Goal: Task Accomplishment & Management: Manage account settings

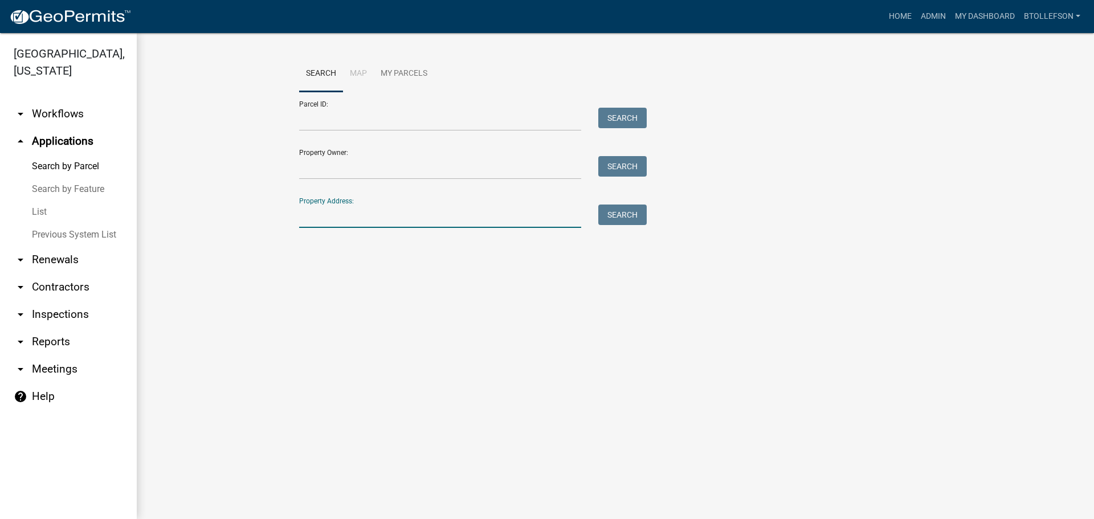
click at [356, 221] on input "Property Address:" at bounding box center [440, 216] width 282 height 23
type input "32000060050005"
drag, startPoint x: 386, startPoint y: 211, endPoint x: 233, endPoint y: 209, distance: 153.9
click at [233, 209] on wm-workflow-application-search-view "Search Map My Parcels Parcel ID: Search Property Owner: Search Property Address…" at bounding box center [616, 165] width 912 height 219
click at [366, 125] on input "Parcel ID:" at bounding box center [440, 119] width 282 height 23
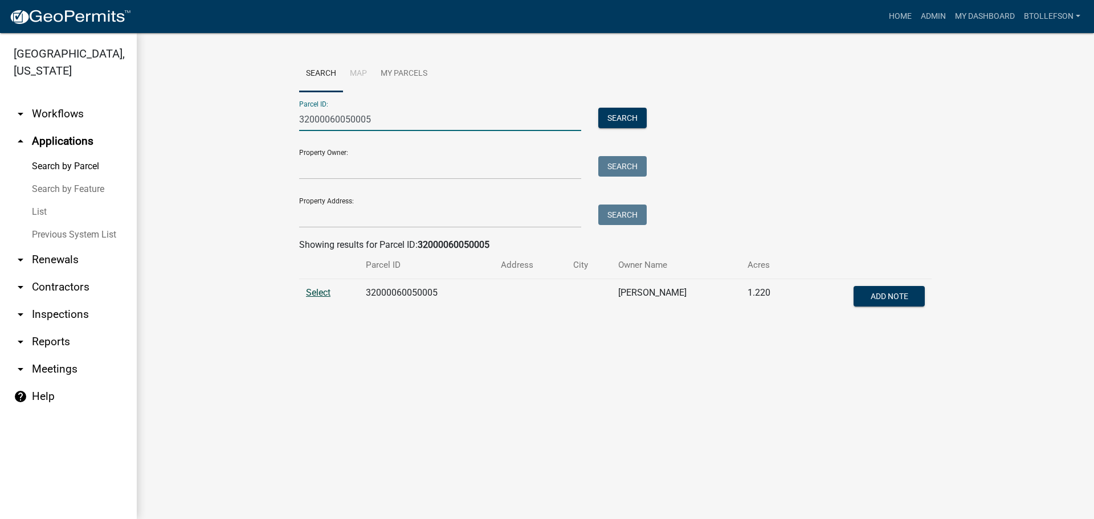
type input "32000060050005"
click at [324, 292] on span "Select" at bounding box center [318, 292] width 25 height 11
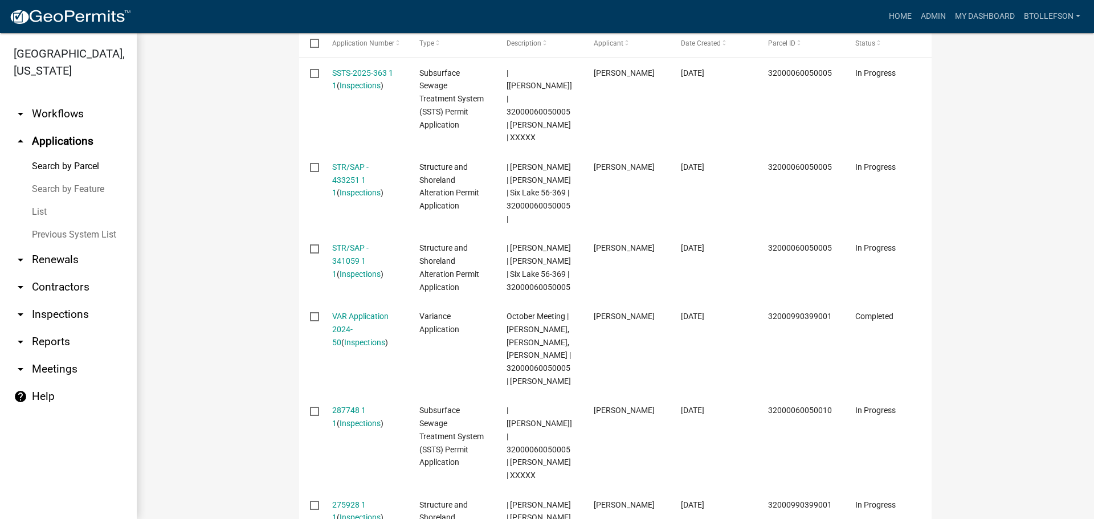
scroll to position [401, 0]
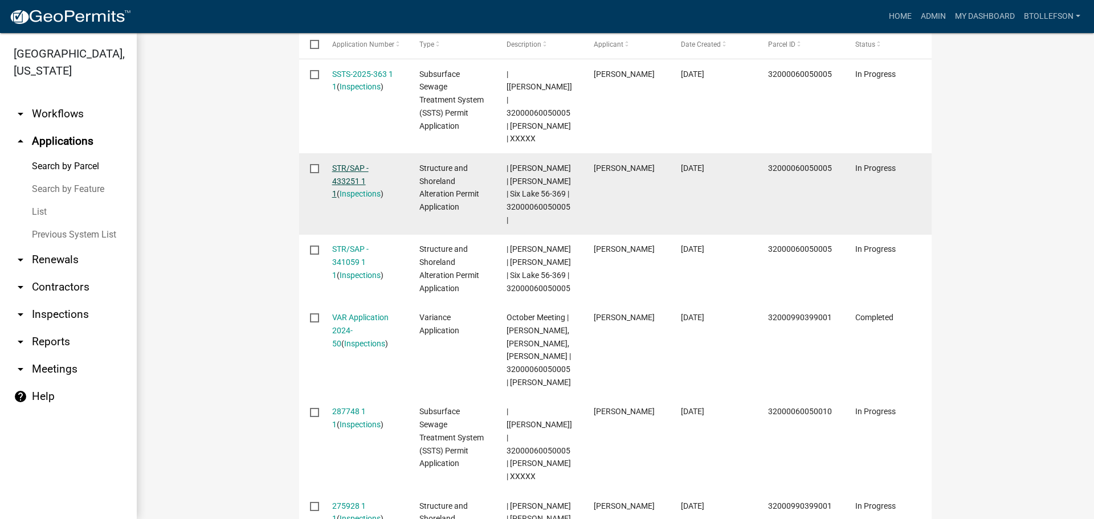
click at [341, 182] on link "STR/SAP - 433251 1 1" at bounding box center [350, 181] width 36 height 35
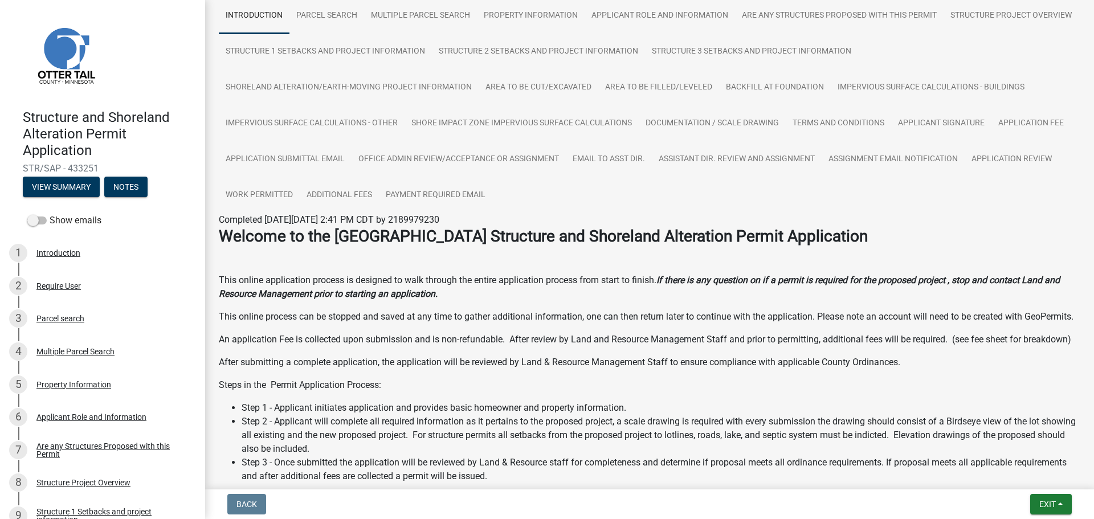
scroll to position [88, 0]
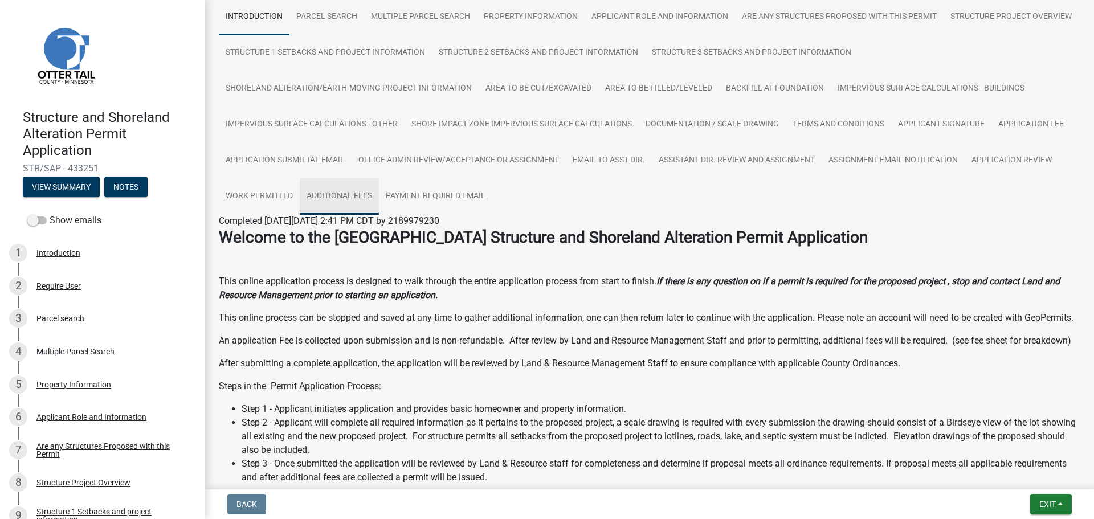
click at [337, 195] on link "Additional Fees" at bounding box center [339, 196] width 79 height 36
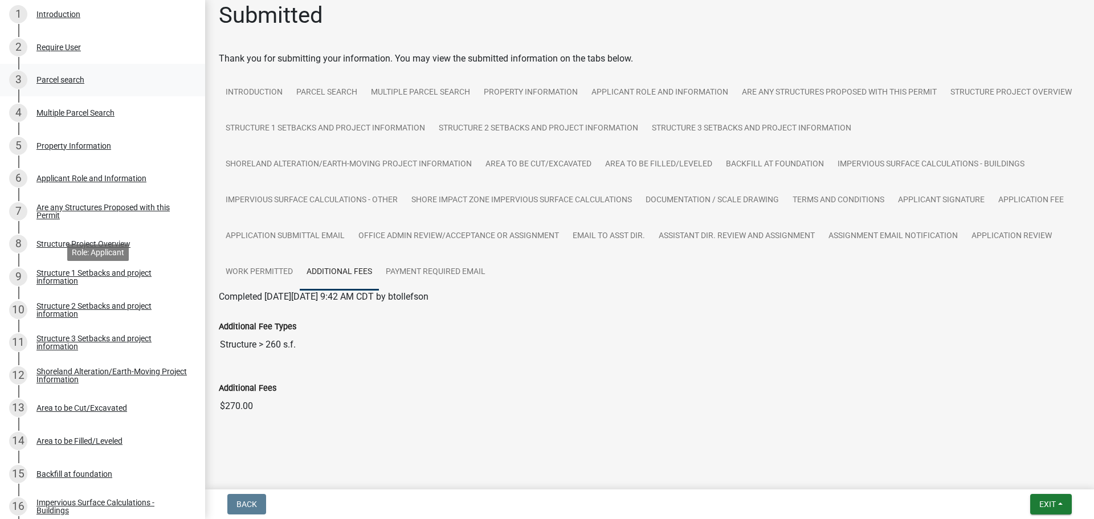
scroll to position [342, 0]
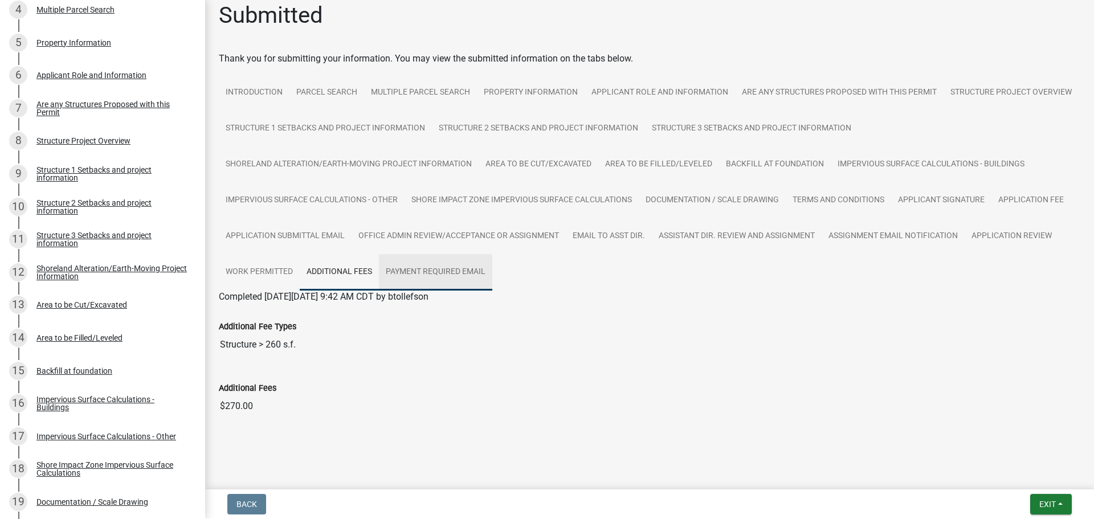
click at [417, 273] on link "Payment Required Email" at bounding box center [435, 272] width 113 height 36
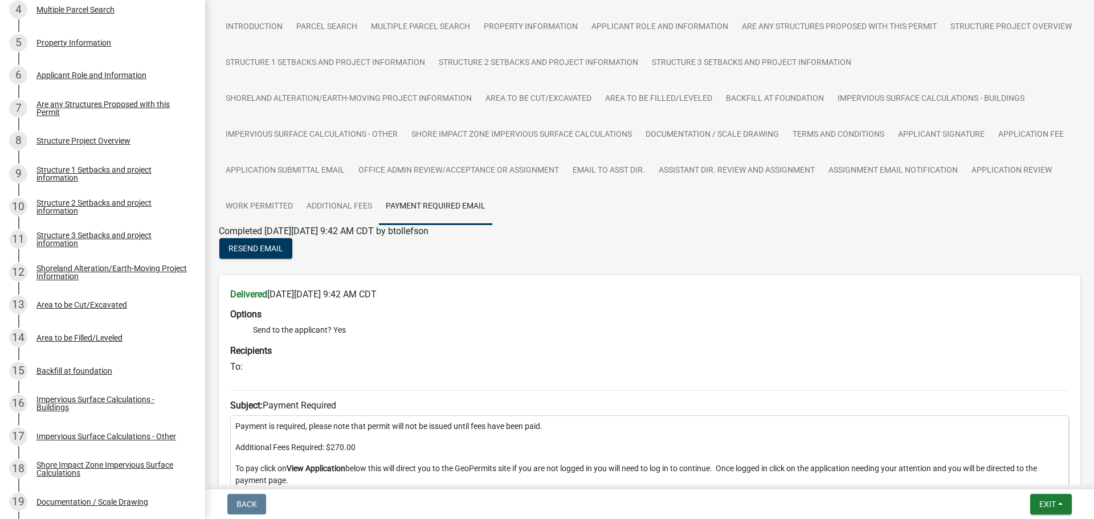
scroll to position [0, 0]
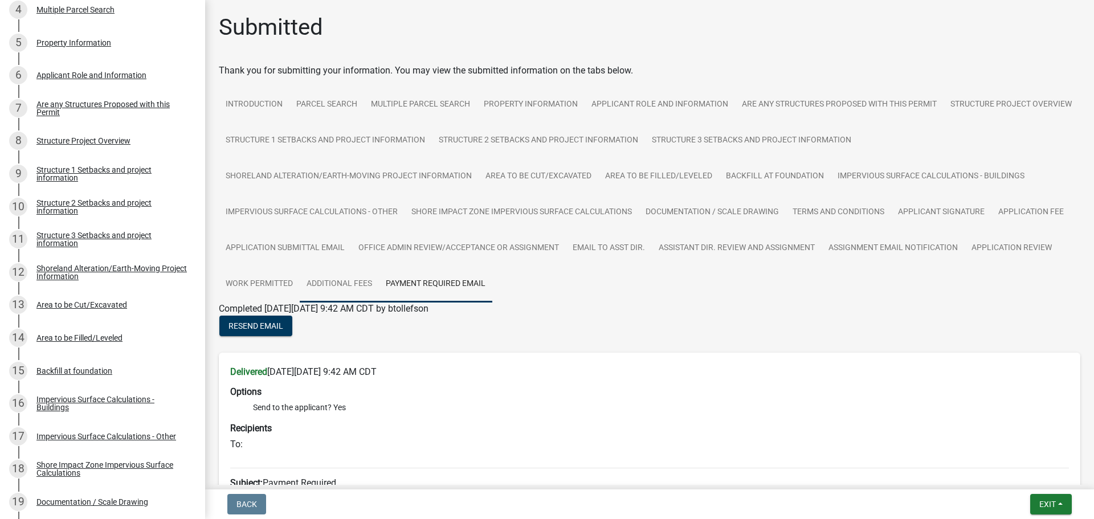
click at [320, 275] on link "Additional Fees" at bounding box center [339, 284] width 79 height 36
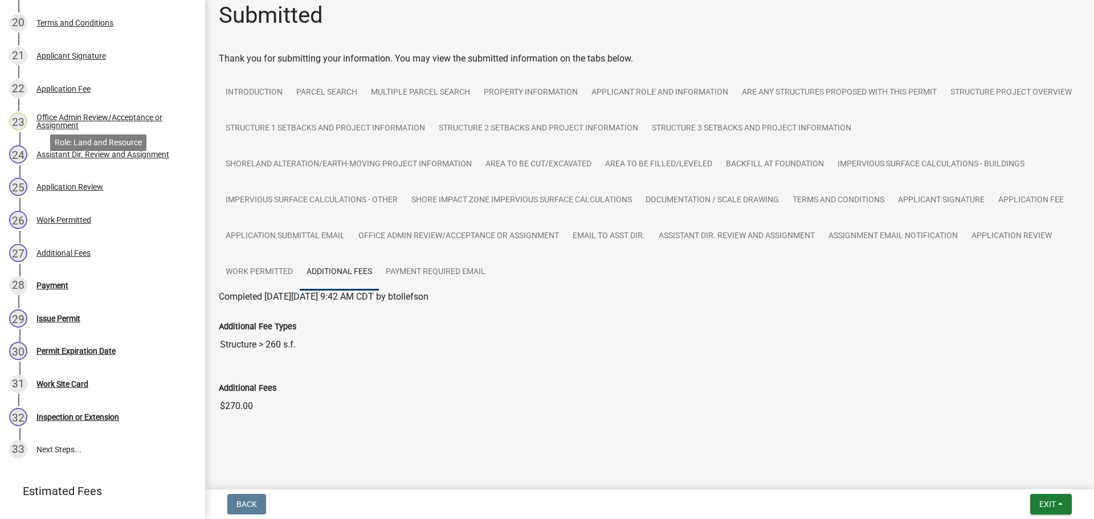
scroll to position [932, 0]
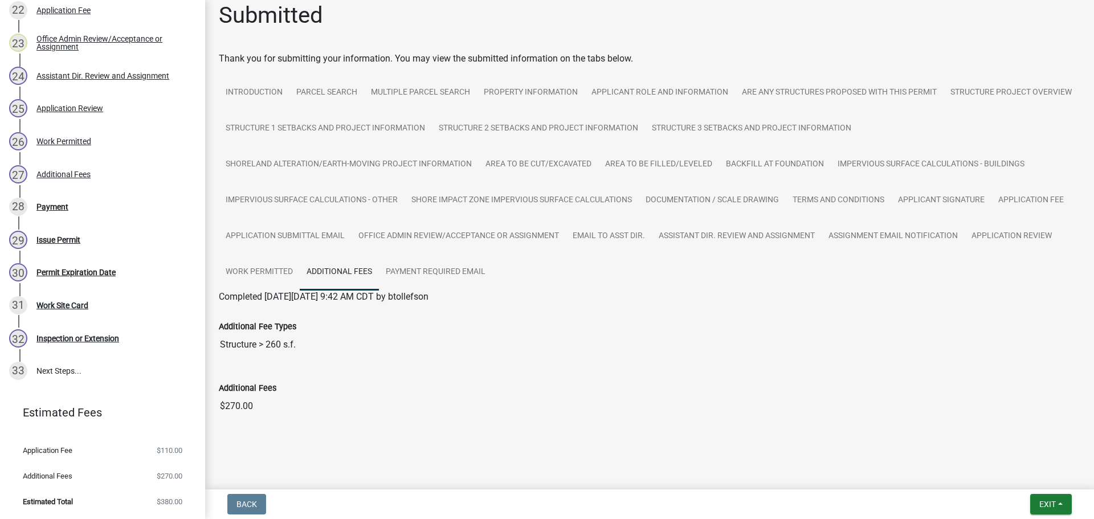
click at [53, 203] on div "Payment" at bounding box center [52, 207] width 32 height 8
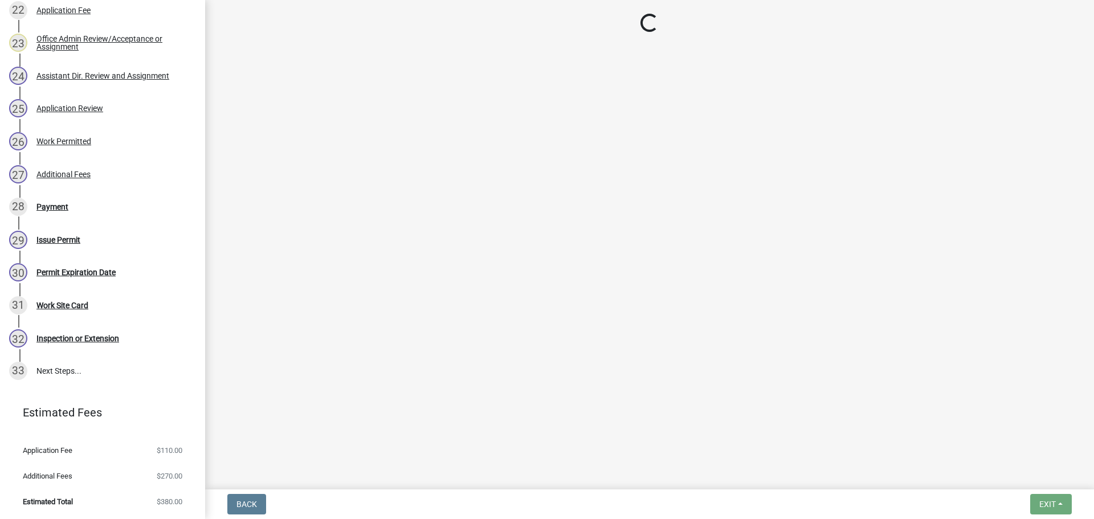
scroll to position [0, 0]
select select "3: 3"
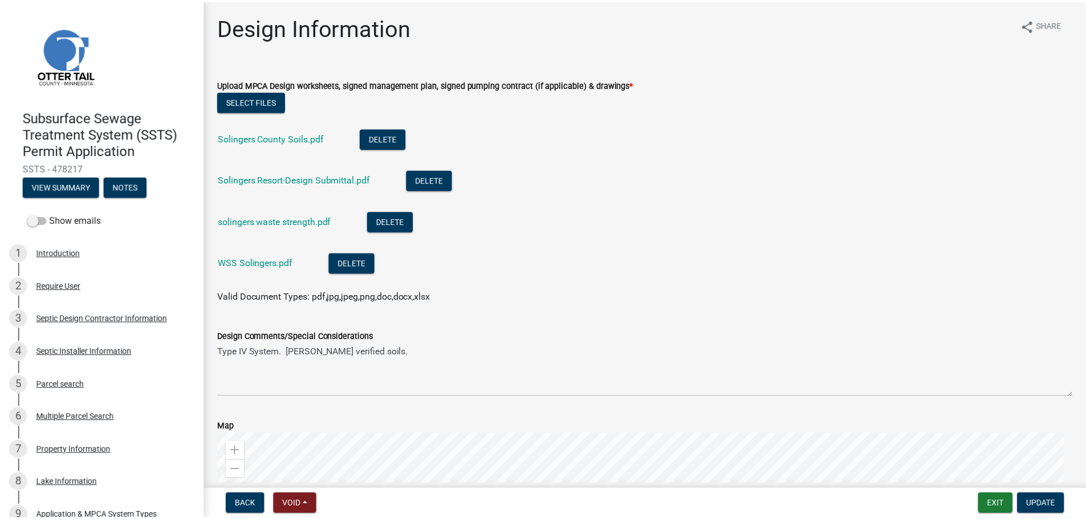
scroll to position [342, 0]
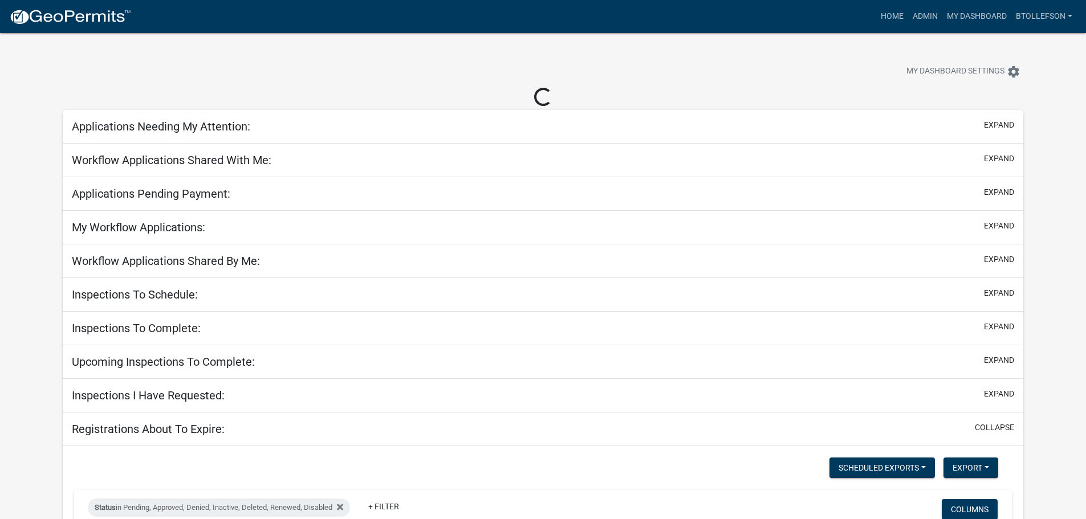
select select "3: 100"
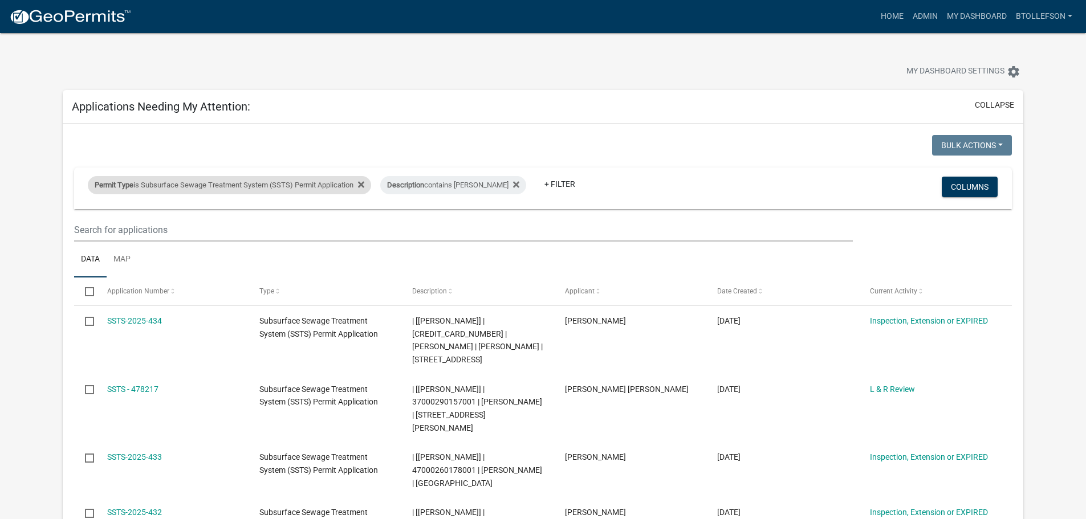
click at [242, 186] on div "Permit Type is Subsurface Sewage Treatment System (SSTS) Permit Application" at bounding box center [229, 185] width 283 height 18
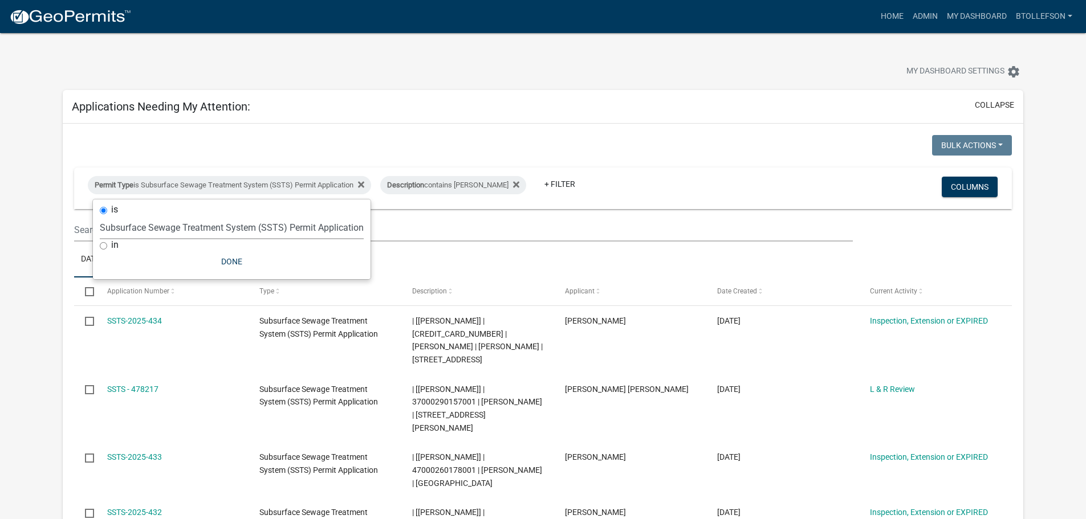
click at [260, 227] on select "Select an option Building Contractor / Excavators (Registration) Building Contr…" at bounding box center [232, 227] width 264 height 23
select select "79d4bf26-a84c-4898-8d16-9ebea2345fb4"
click at [100, 216] on select "Select an option Building Contractor / Excavators (Registration) Building Contr…" at bounding box center [232, 227] width 264 height 23
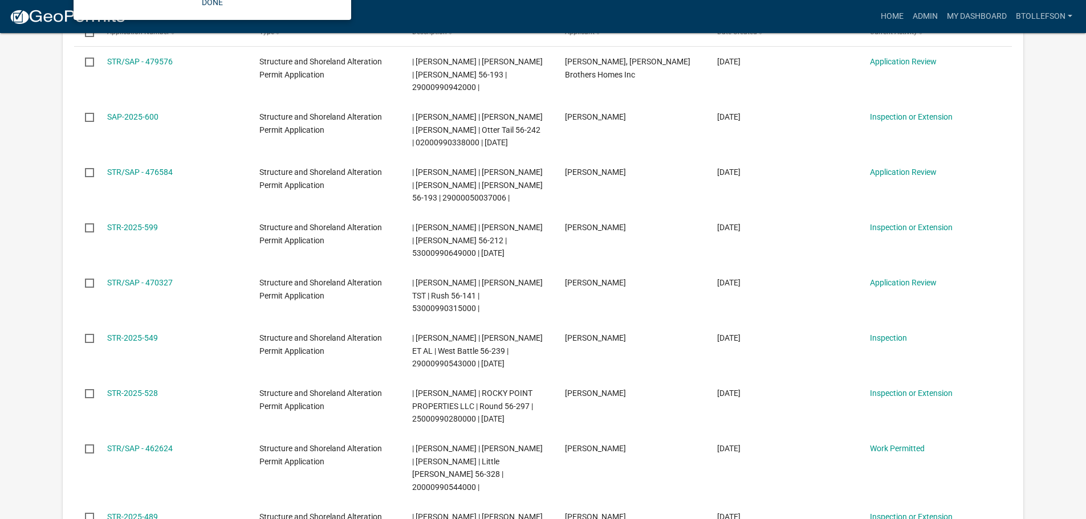
scroll to position [285, 0]
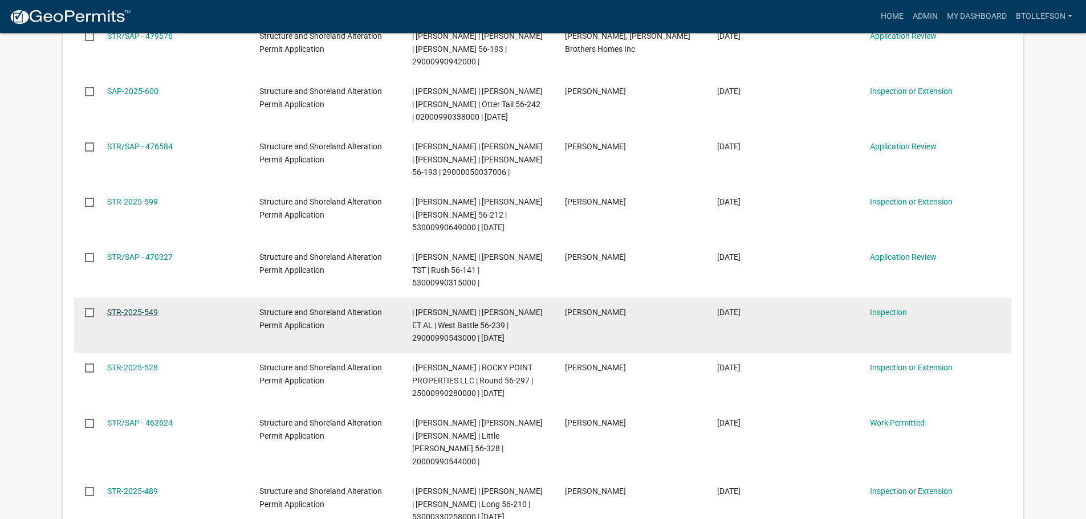
click at [136, 309] on link "STR-2025-549" at bounding box center [132, 312] width 51 height 9
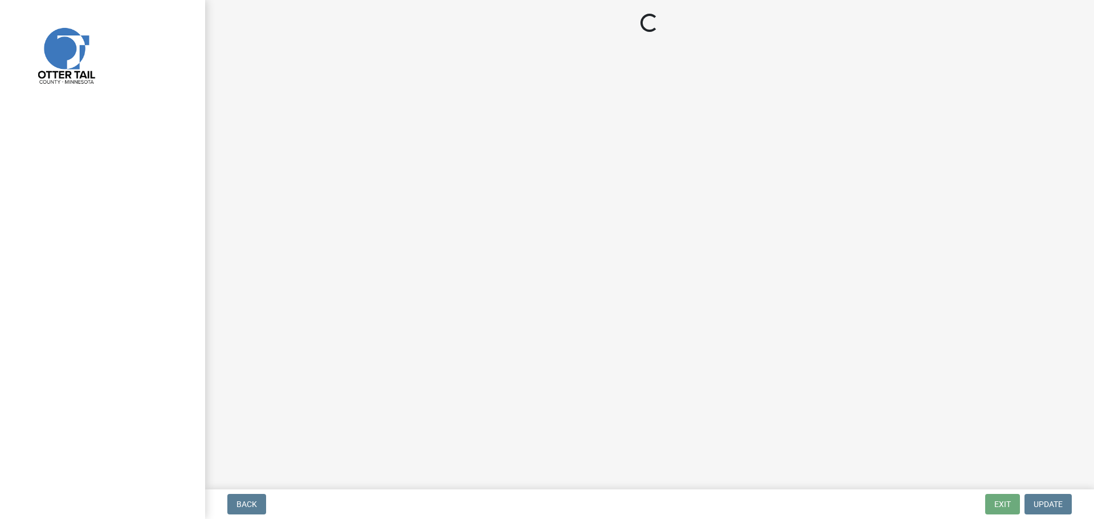
select select "710d5f49-2663-4e73-9718-d0c4e189f5ed"
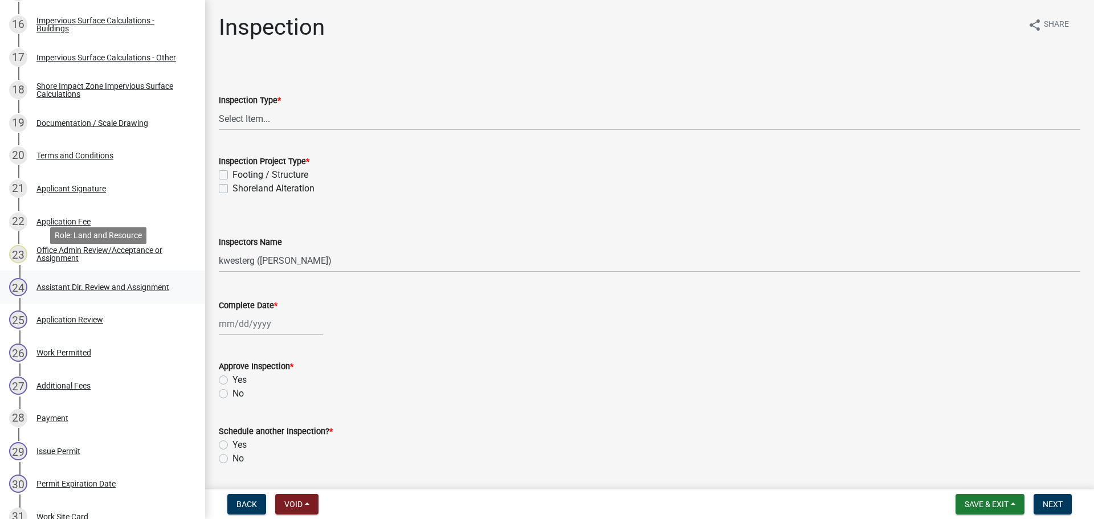
scroll to position [741, 0]
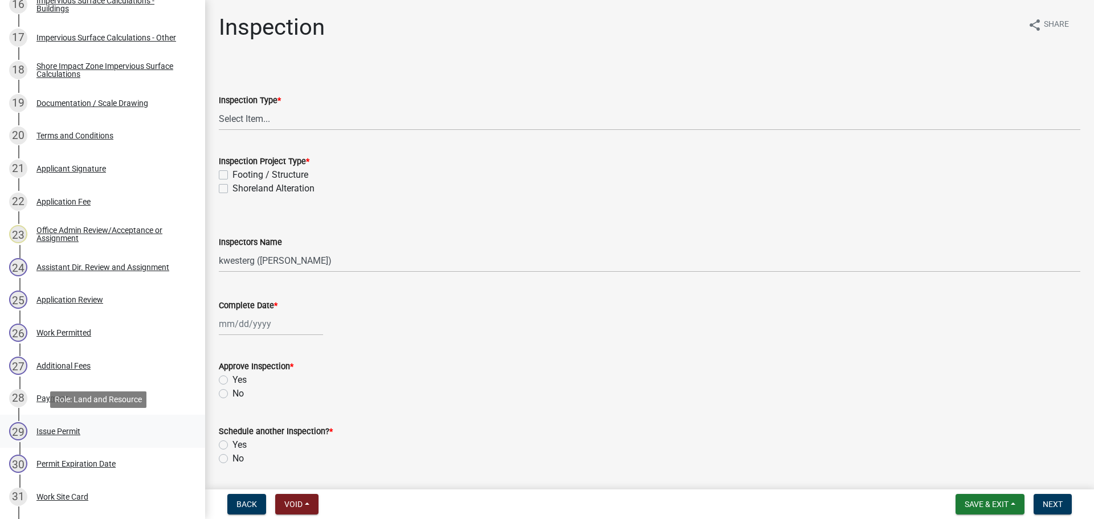
click at [74, 432] on div "Issue Permit" at bounding box center [58, 431] width 44 height 8
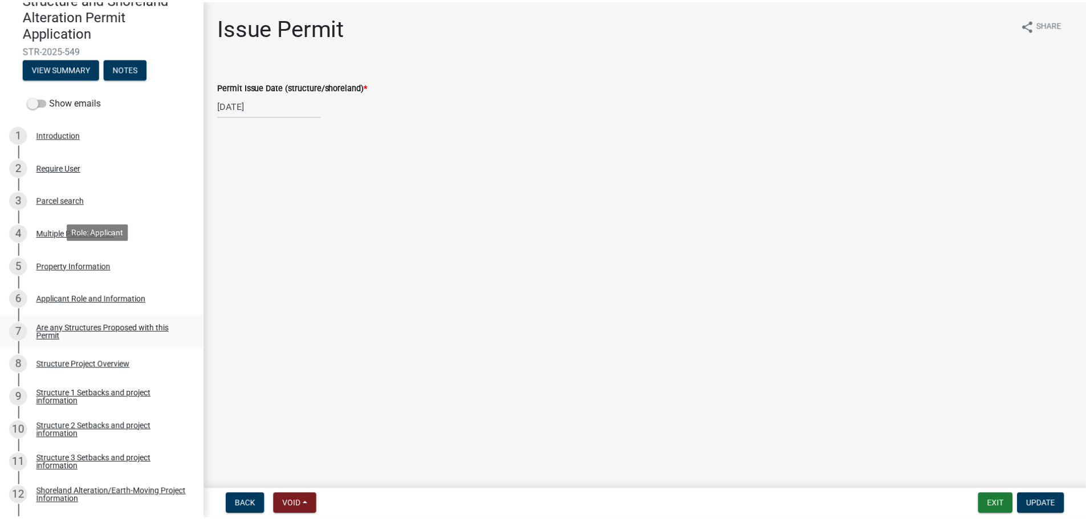
scroll to position [0, 0]
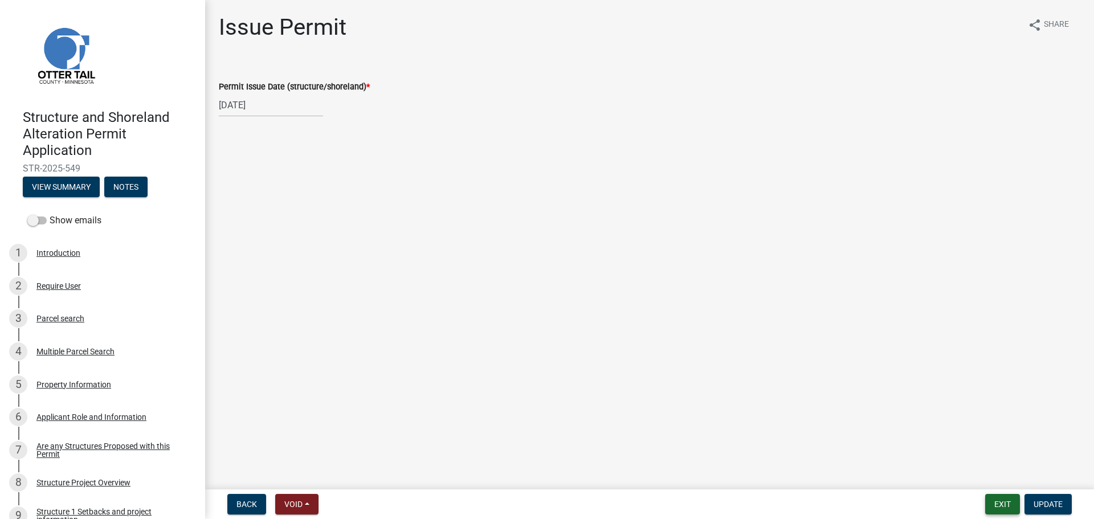
click at [1012, 504] on button "Exit" at bounding box center [1002, 504] width 35 height 21
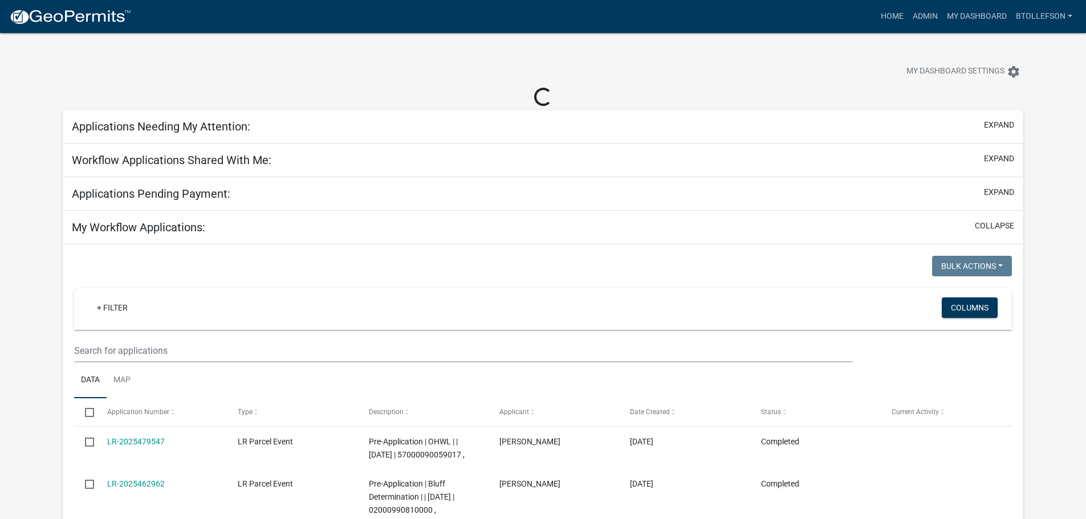
select select "3: 100"
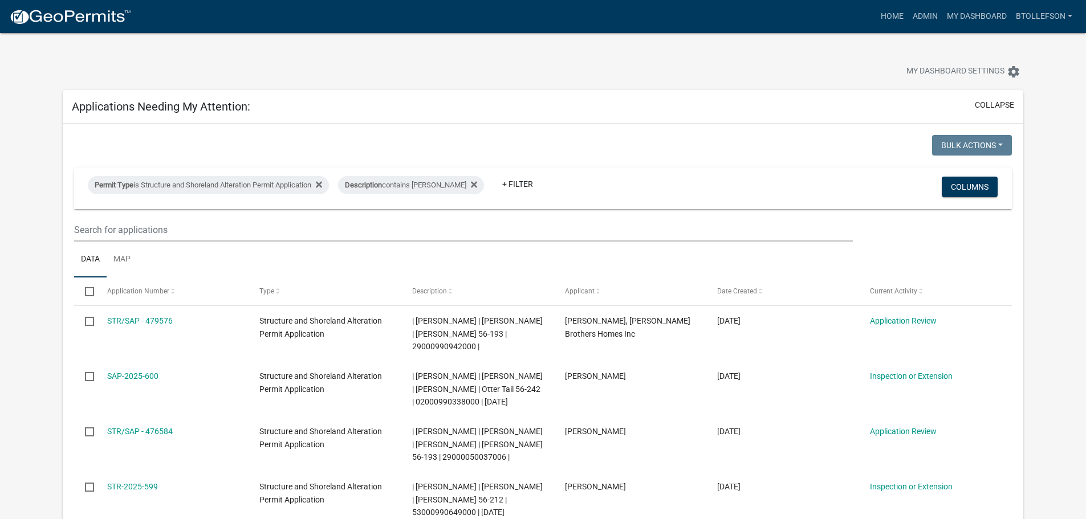
select select "3: 100"
